Goal: Task Accomplishment & Management: Use online tool/utility

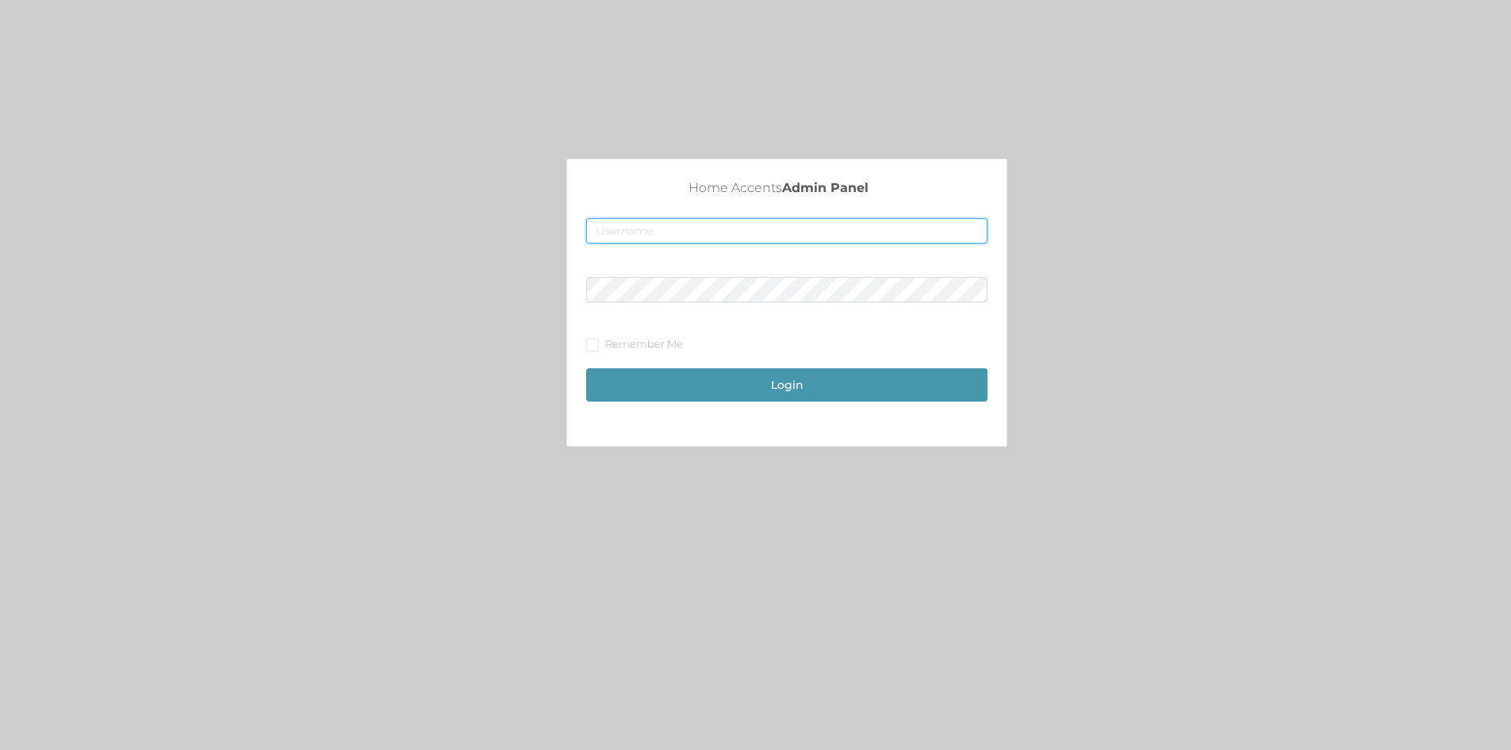
type input "[EMAIL_ADDRESS][DOMAIN_NAME]"
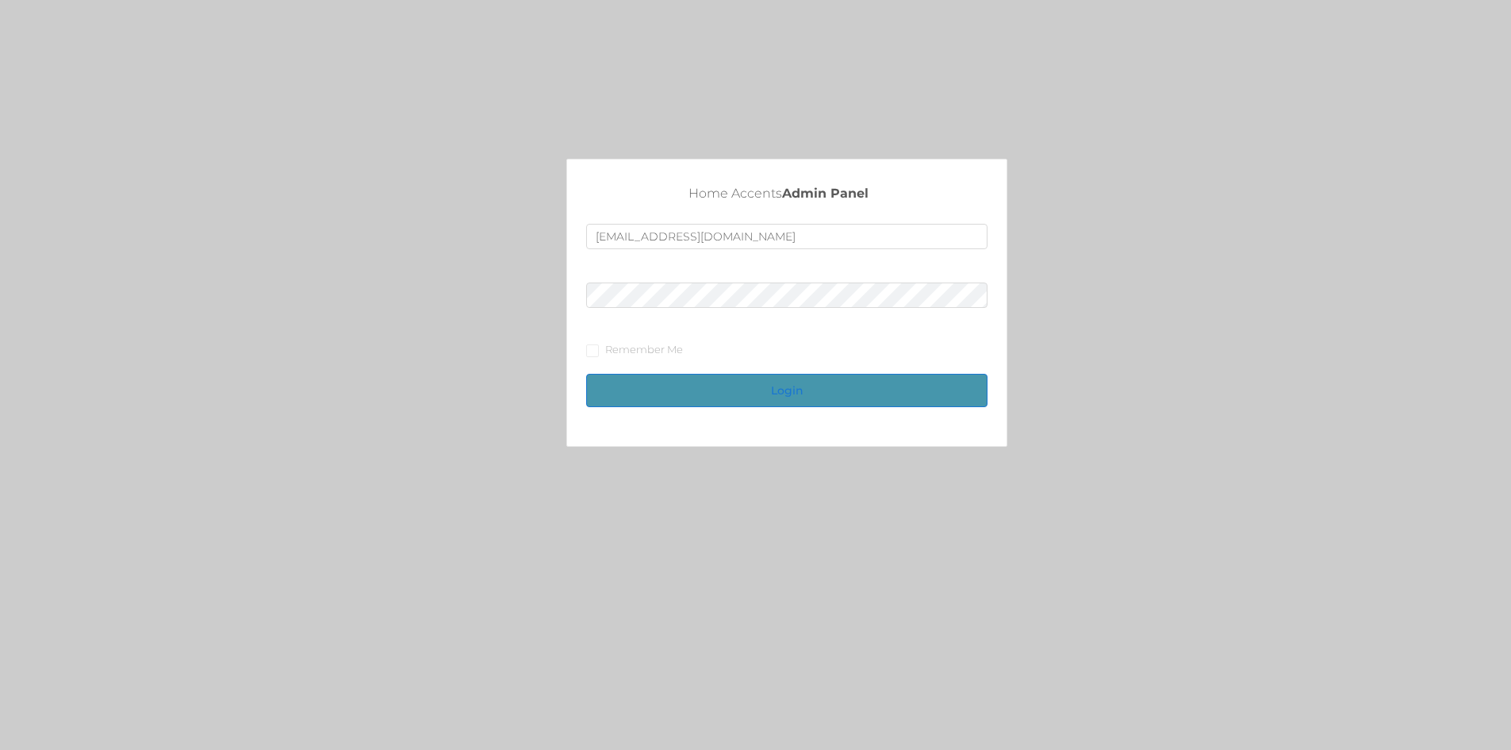
click at [813, 382] on button "Login" at bounding box center [786, 390] width 401 height 33
